Goal: Task Accomplishment & Management: Manage account settings

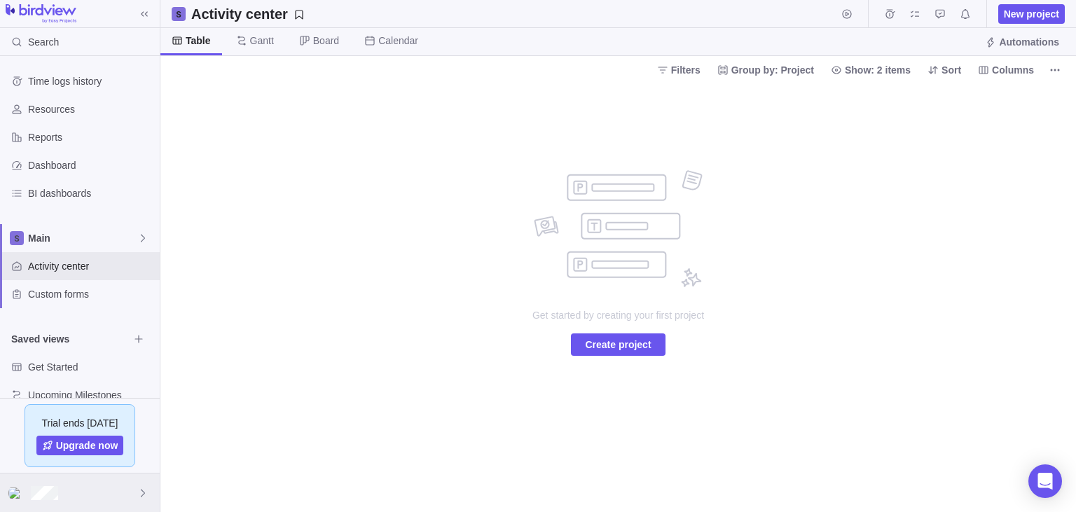
click at [103, 500] on div at bounding box center [80, 492] width 160 height 39
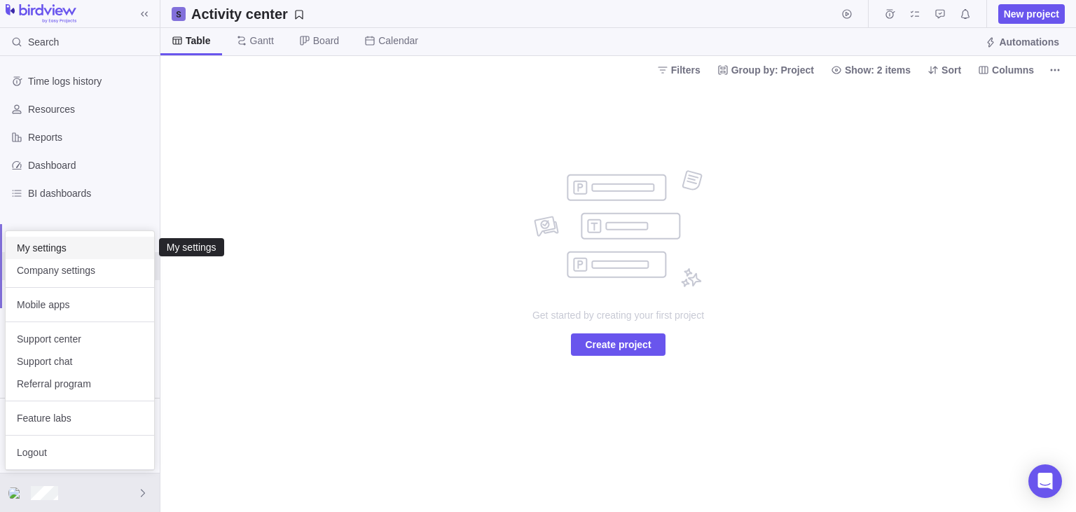
click at [72, 249] on span "My settings" at bounding box center [80, 248] width 126 height 14
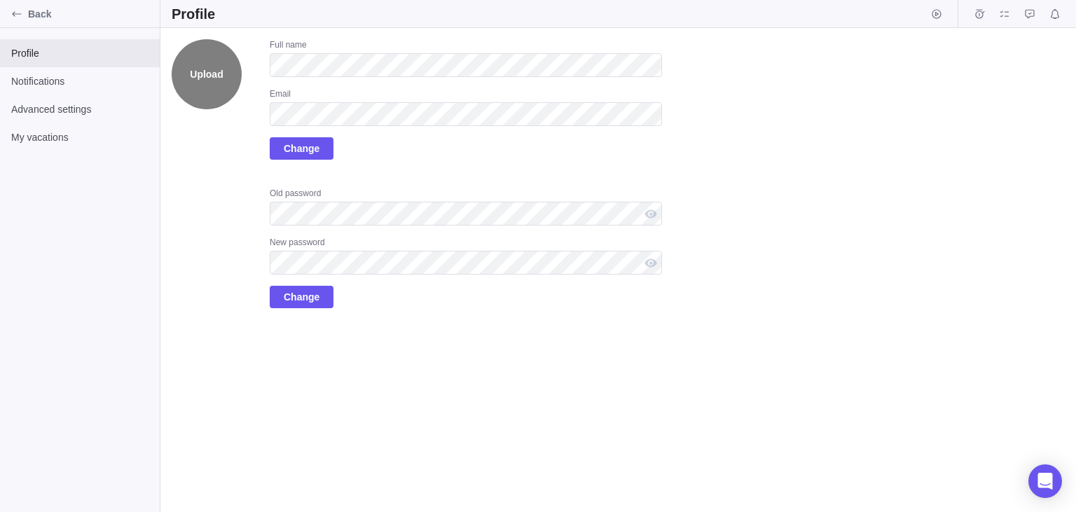
click at [206, 77] on label "Upload" at bounding box center [207, 74] width 70 height 70
click at [0, 0] on input "Upload" at bounding box center [0, 0] width 0 height 0
click at [180, 319] on div "Upload Full name Email Change Old password New password Change" at bounding box center [617, 270] width 915 height 484
click at [181, 212] on div "Upload Full name Email Change Old password New password Change" at bounding box center [417, 173] width 490 height 269
click at [200, 85] on label "Upload" at bounding box center [207, 74] width 70 height 70
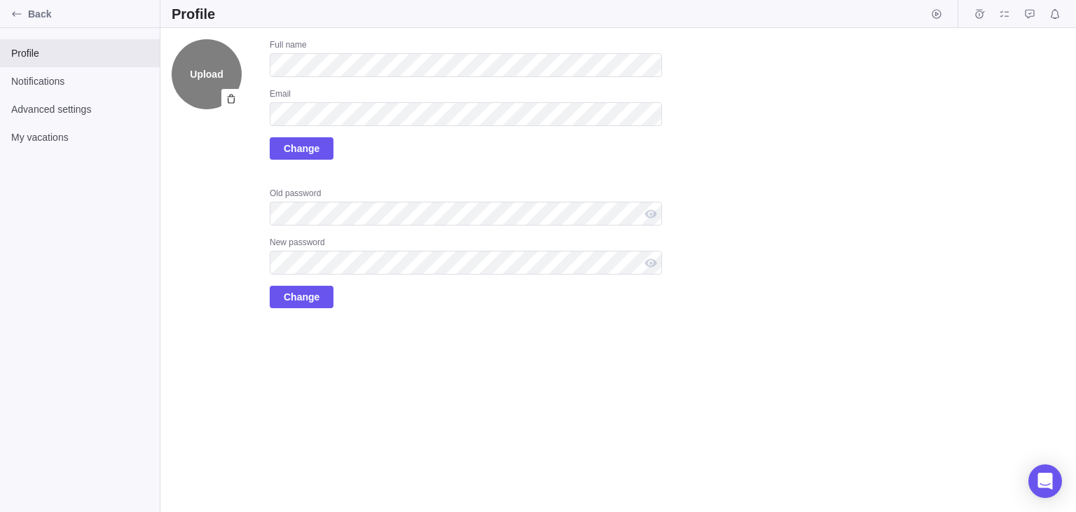
click at [0, 0] on input "Upload" at bounding box center [0, 0] width 0 height 0
click at [170, 245] on div "Upload Full name Email Change Old password New password Change" at bounding box center [617, 270] width 915 height 484
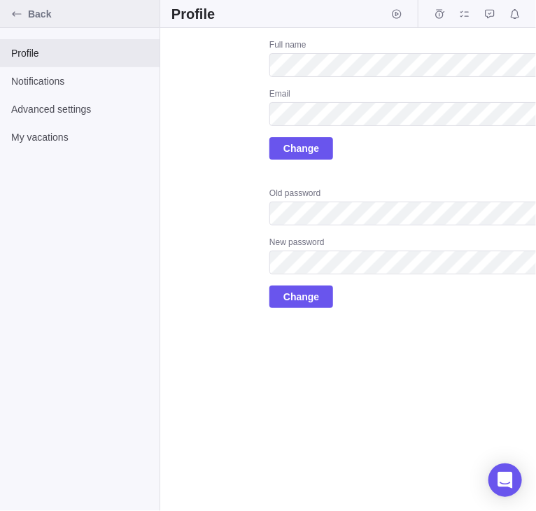
click at [18, 18] on icon "Back" at bounding box center [16, 13] width 11 height 11
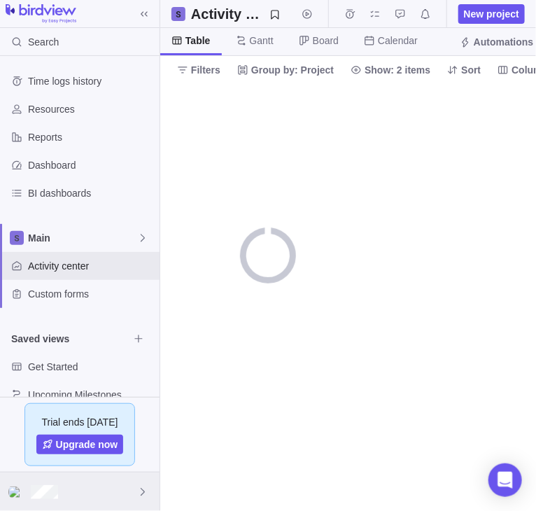
click at [109, 488] on div at bounding box center [80, 492] width 160 height 39
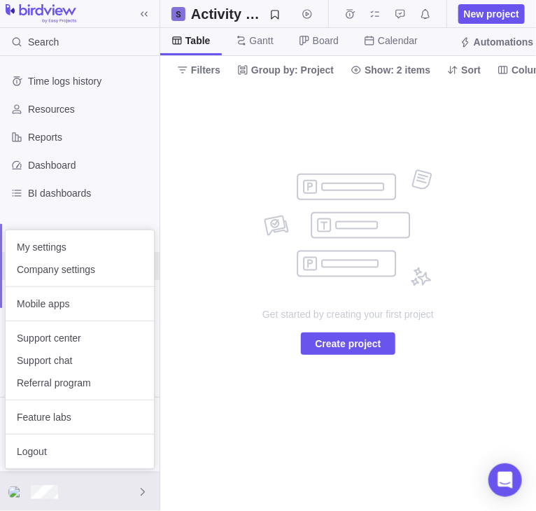
click at [202, 197] on body "Search Time logs history Resources Reports Dashboard BI dashboards Main Activit…" at bounding box center [268, 255] width 536 height 511
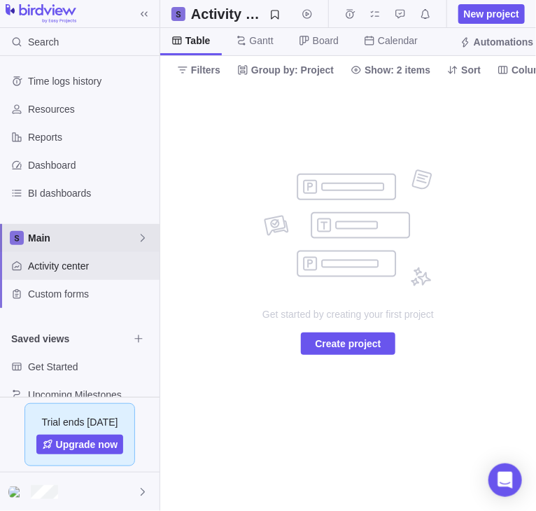
click at [87, 234] on span "Main" at bounding box center [82, 238] width 109 height 14
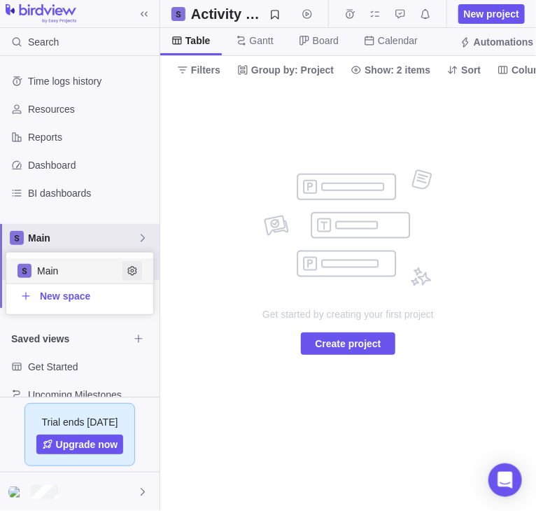
scroll to position [62, 147]
click at [134, 269] on icon "Edit space settings" at bounding box center [132, 270] width 11 height 11
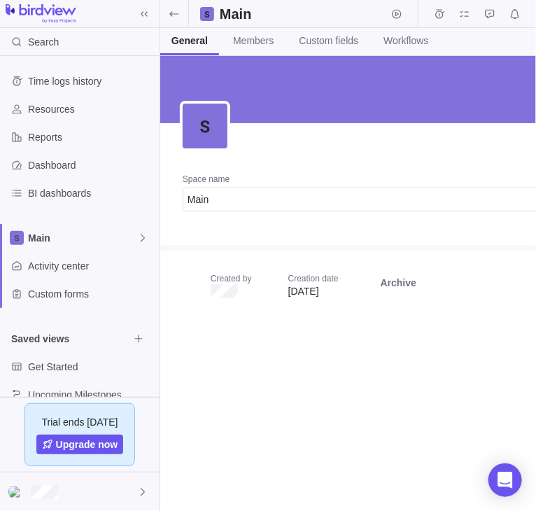
click at [240, 20] on h2 "Main" at bounding box center [241, 14] width 42 height 20
click at [247, 43] on span "Members" at bounding box center [253, 41] width 41 height 14
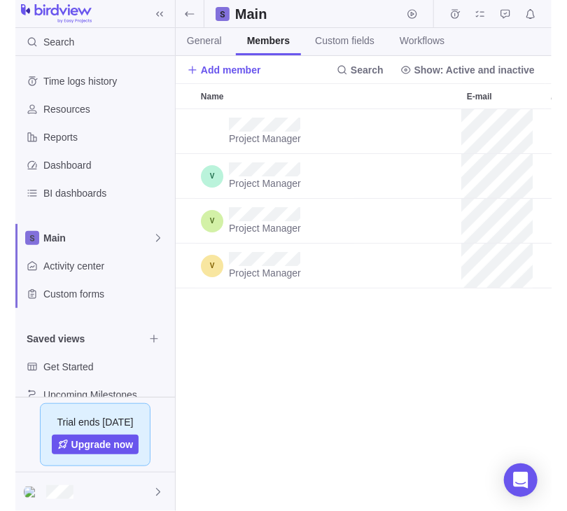
scroll to position [403, 376]
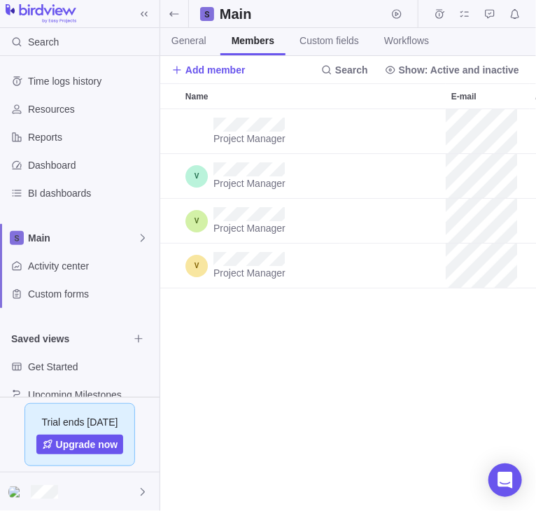
click at [305, 338] on div "Project Manager Administrator Project Manager Project Owner Project Manager Adm…" at bounding box center [348, 310] width 377 height 403
click at [323, 357] on div "Project Manager Administrator Project Manager Project Owner Project Manager Adm…" at bounding box center [348, 310] width 377 height 403
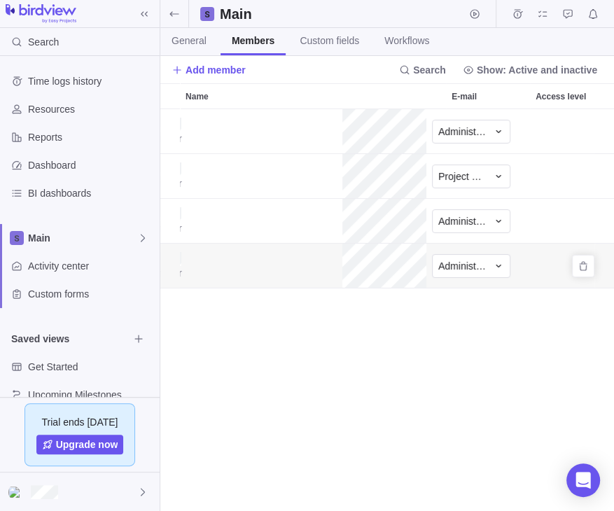
scroll to position [0, 104]
click at [466, 268] on span "Administrator" at bounding box center [462, 266] width 49 height 14
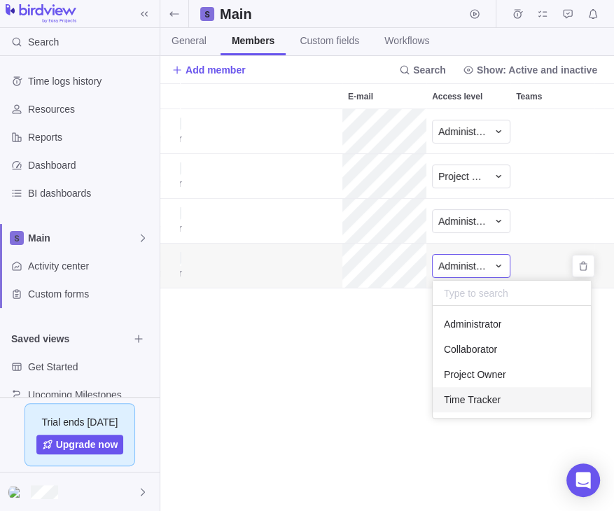
click at [459, 396] on span "Time Tracker" at bounding box center [472, 400] width 57 height 14
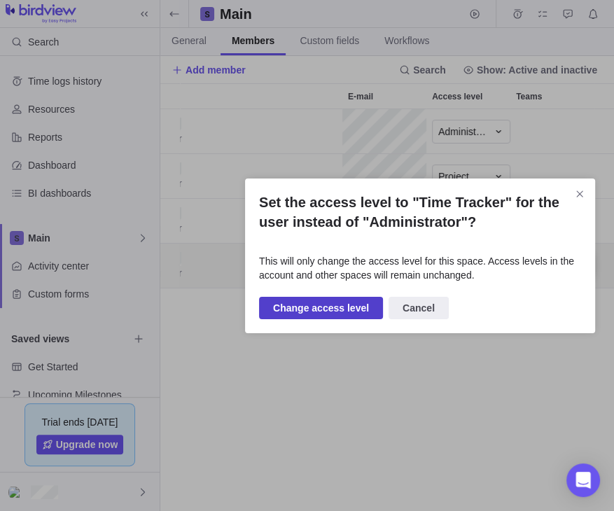
click at [342, 309] on span "Change access level" at bounding box center [321, 308] width 96 height 17
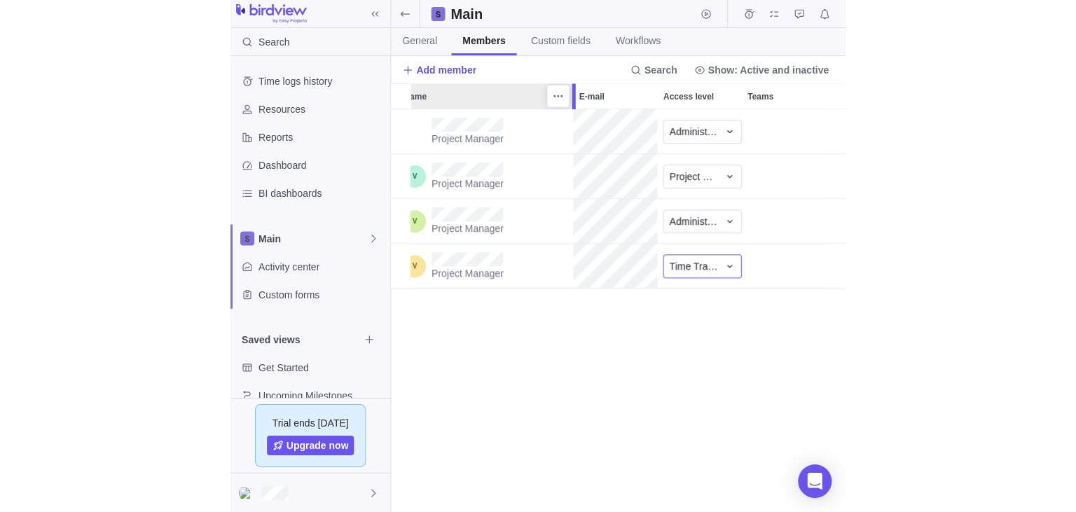
scroll to position [0, 0]
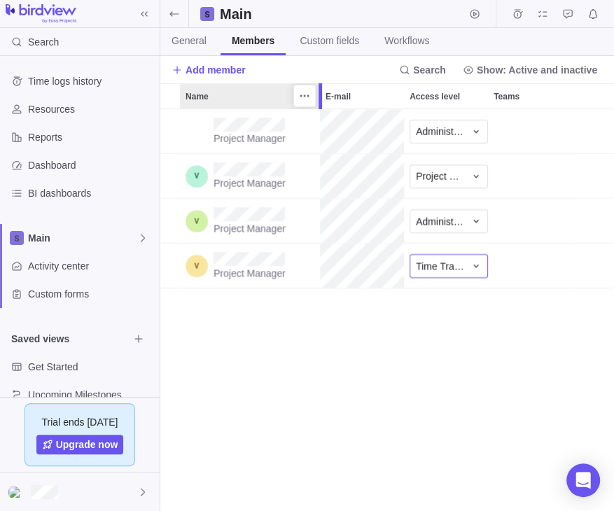
drag, startPoint x: 353, startPoint y: 95, endPoint x: 318, endPoint y: 97, distance: 35.1
click at [318, 97] on div at bounding box center [321, 96] width 11 height 26
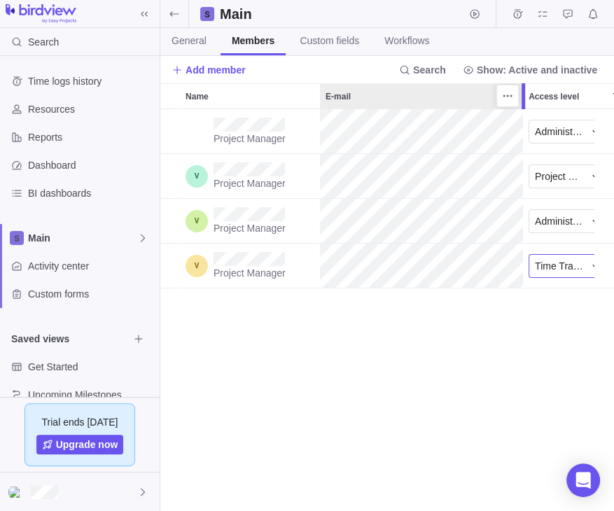
drag, startPoint x: 406, startPoint y: 99, endPoint x: 522, endPoint y: 104, distance: 116.4
click at [522, 104] on div at bounding box center [525, 96] width 11 height 26
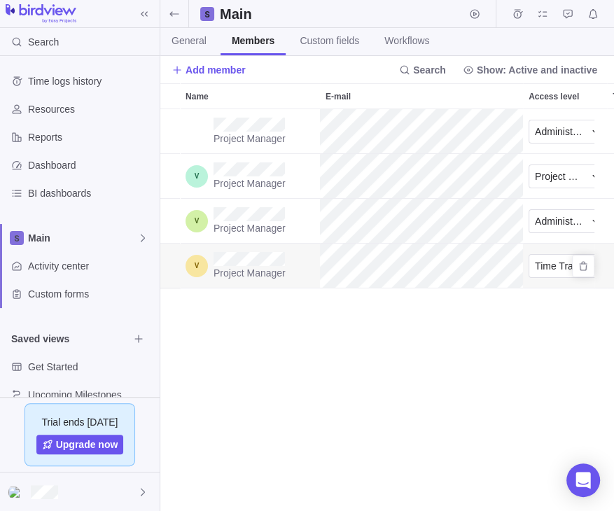
click at [319, 270] on div "Project Manager Time Tracker" at bounding box center [435, 266] width 550 height 45
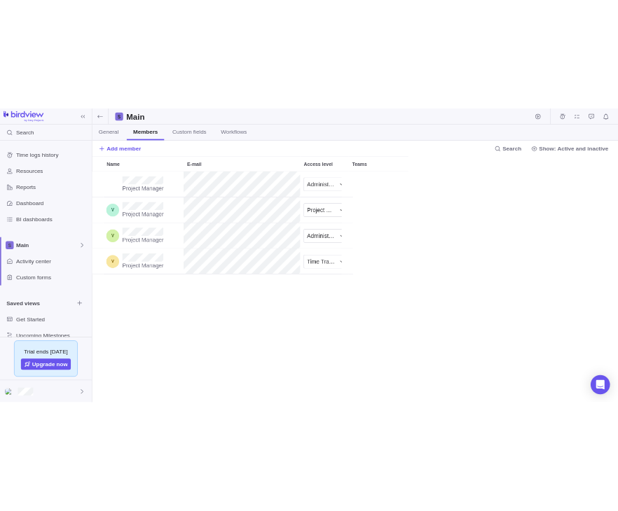
scroll to position [403, 915]
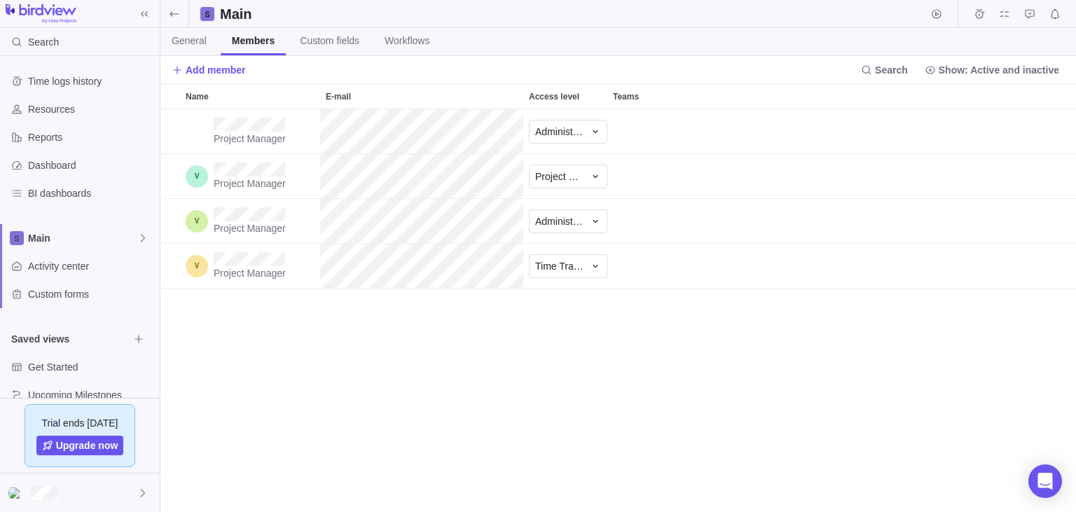
click at [276, 431] on div "Project Manager Administrator Project Manager Project Owner Project Manager Adm…" at bounding box center [617, 310] width 915 height 403
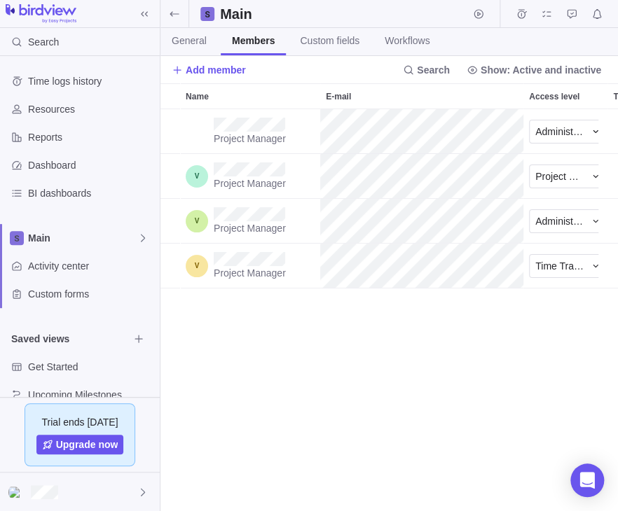
scroll to position [1, 1]
